Goal: Task Accomplishment & Management: Manage account settings

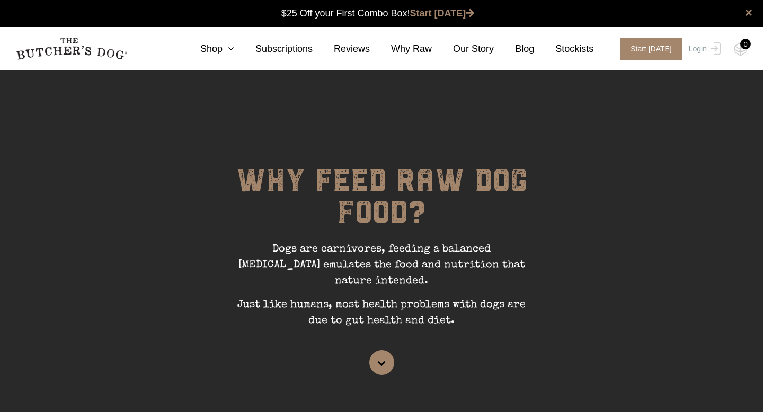
click at [707, 43] on img at bounding box center [714, 48] width 14 height 13
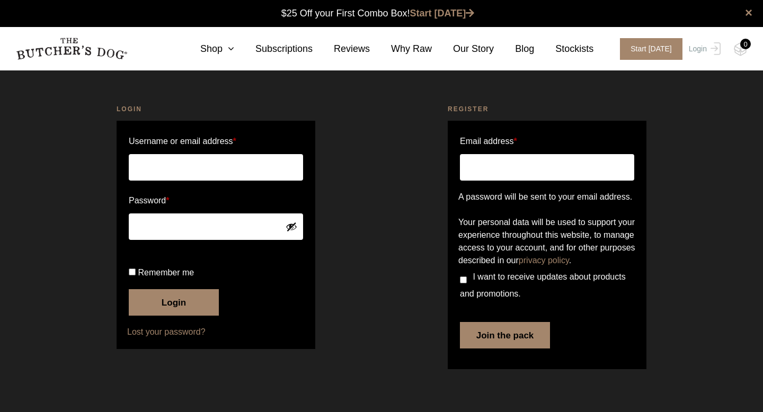
scroll to position [1, 0]
click at [198, 165] on input "Username or email address *" at bounding box center [216, 167] width 174 height 26
type input "peabodyy@gmail.com"
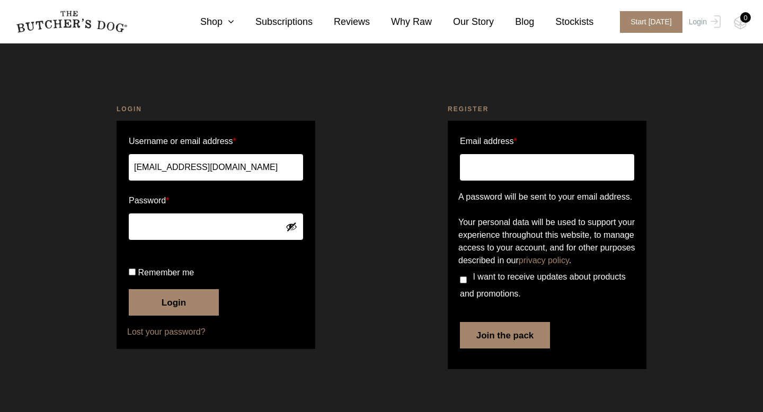
click at [170, 316] on button "Login" at bounding box center [174, 302] width 90 height 26
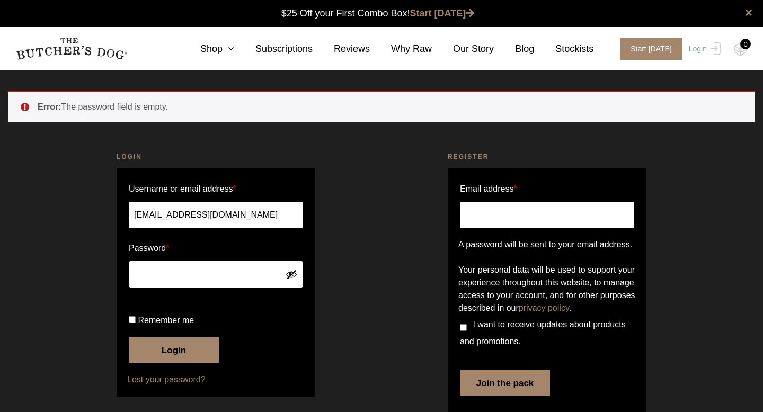
scroll to position [60, 0]
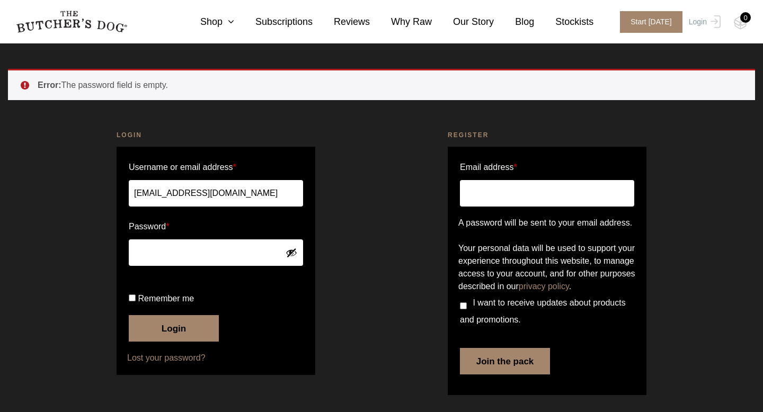
click at [168, 361] on link "Lost your password?" at bounding box center [215, 358] width 177 height 13
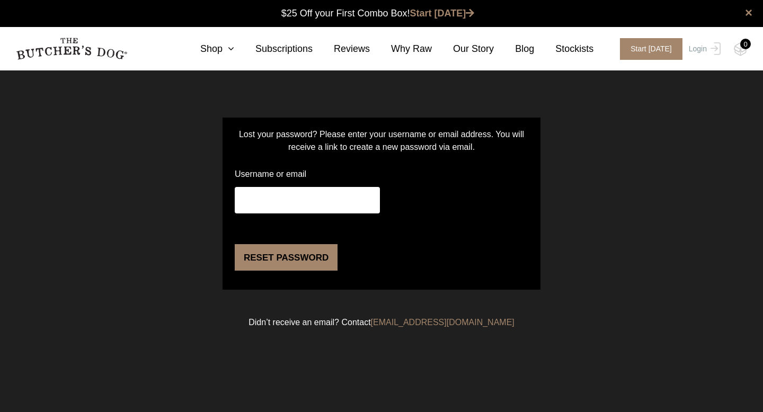
click at [287, 199] on input "Username or email" at bounding box center [307, 200] width 145 height 26
type input "peabodyy@gmail.com"
click at [286, 271] on button "Reset password" at bounding box center [286, 257] width 103 height 26
